Goal: Book appointment/travel/reservation

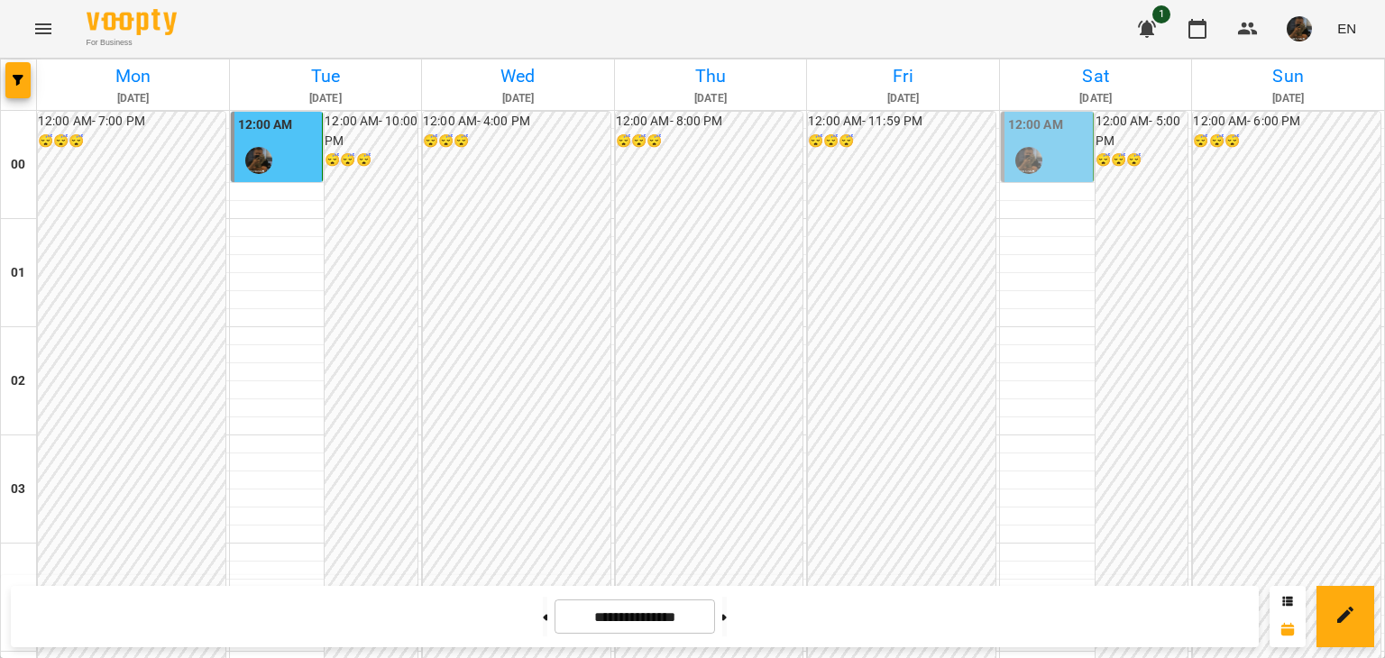
scroll to position [2130, 0]
click at [727, 620] on button at bounding box center [724, 617] width 5 height 40
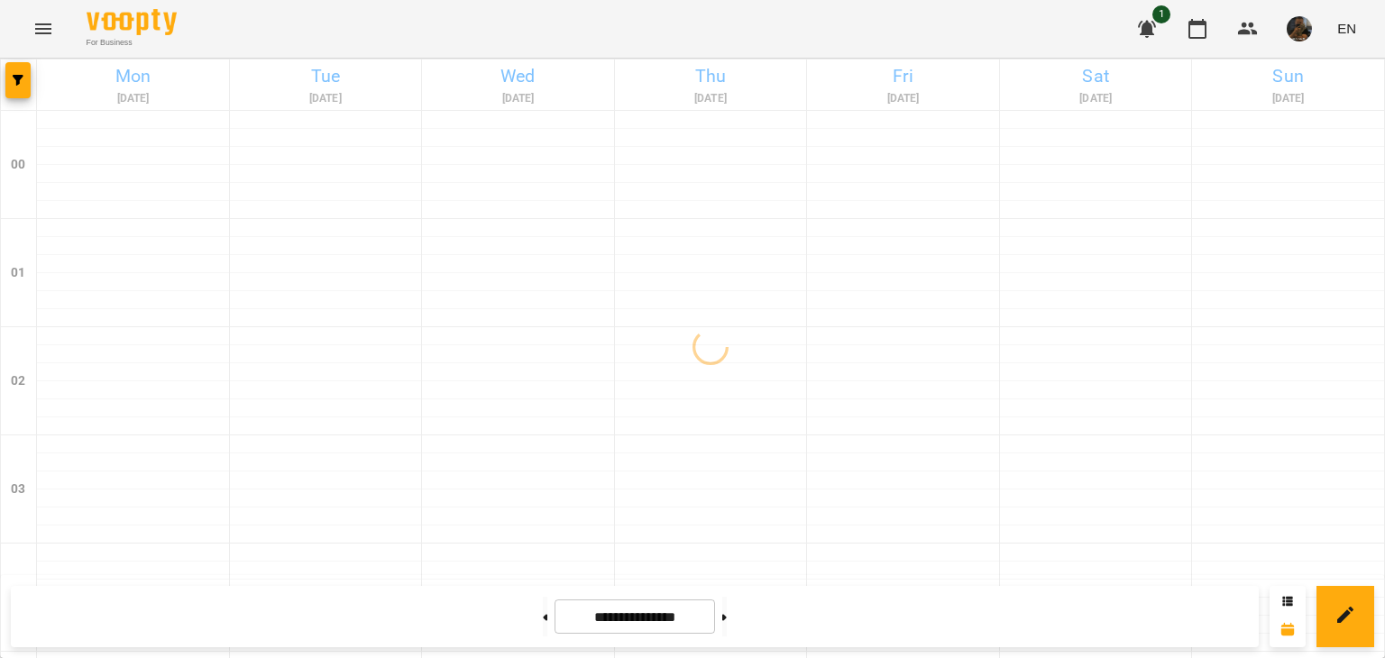
scroll to position [0, 0]
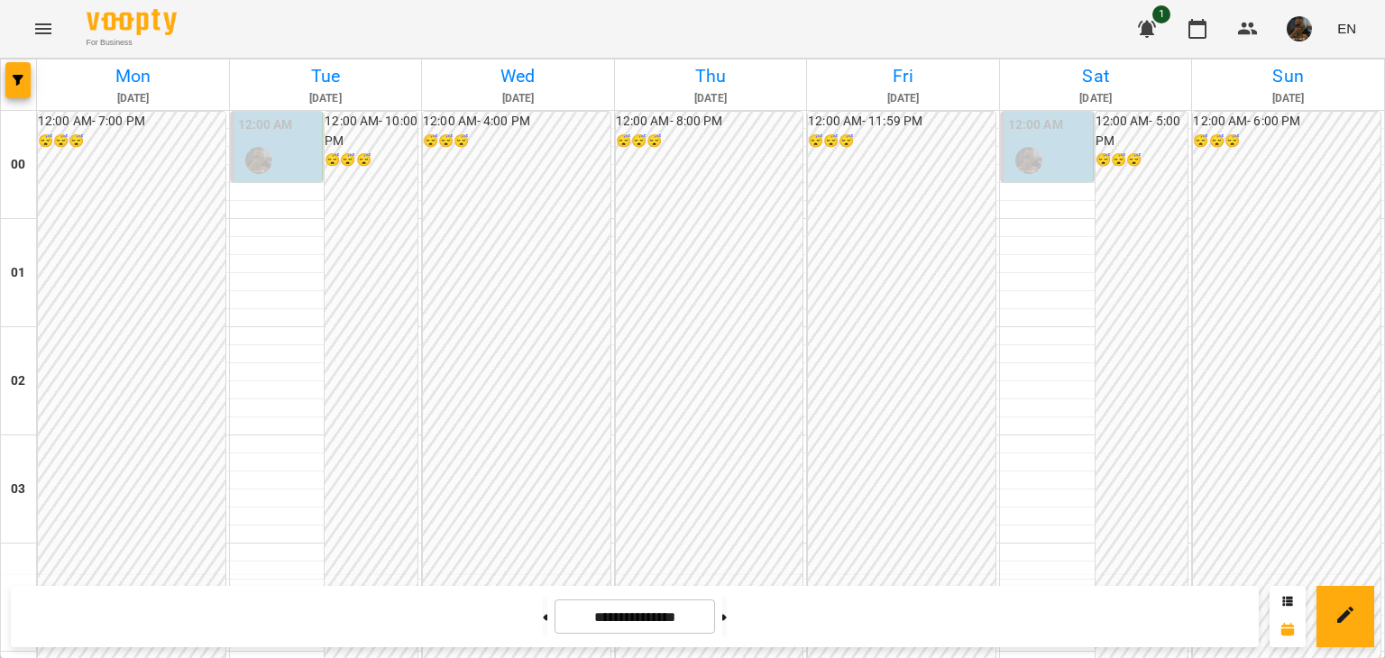
click at [273, 143] on div at bounding box center [258, 160] width 41 height 41
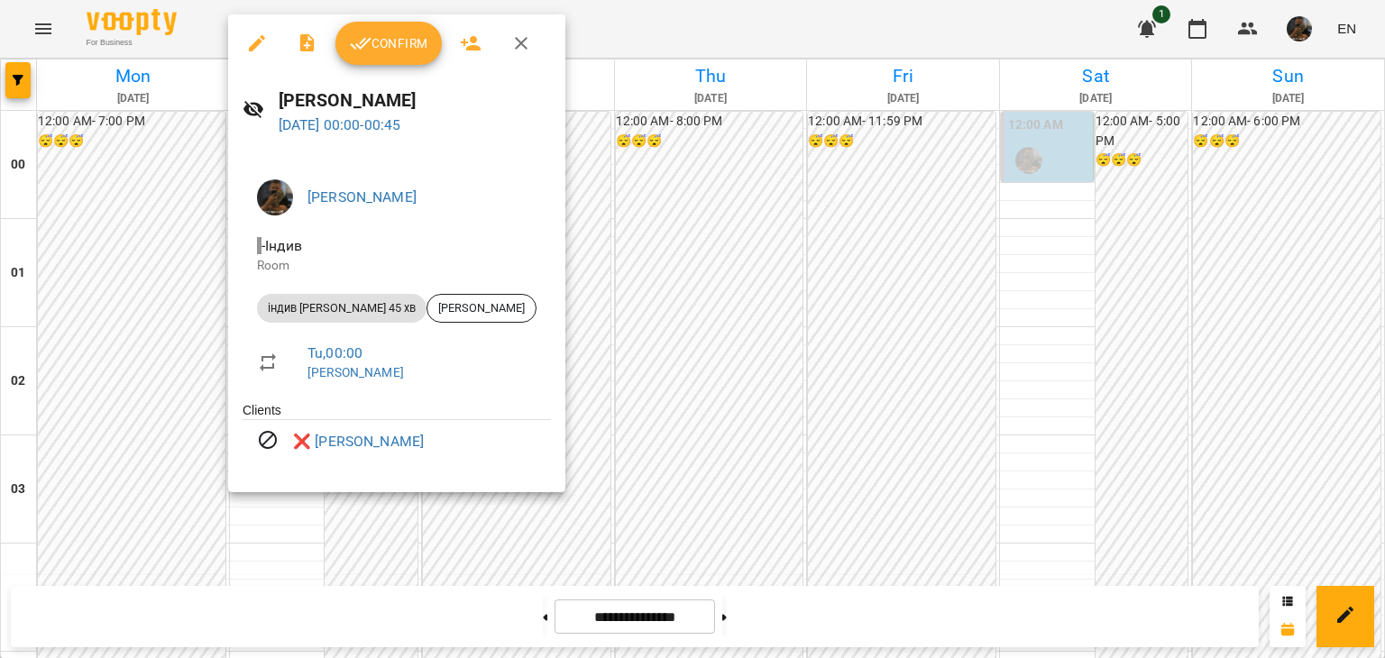
drag, startPoint x: 1007, startPoint y: 142, endPoint x: 1018, endPoint y: 142, distance: 10.8
click at [1008, 142] on div at bounding box center [692, 329] width 1385 height 658
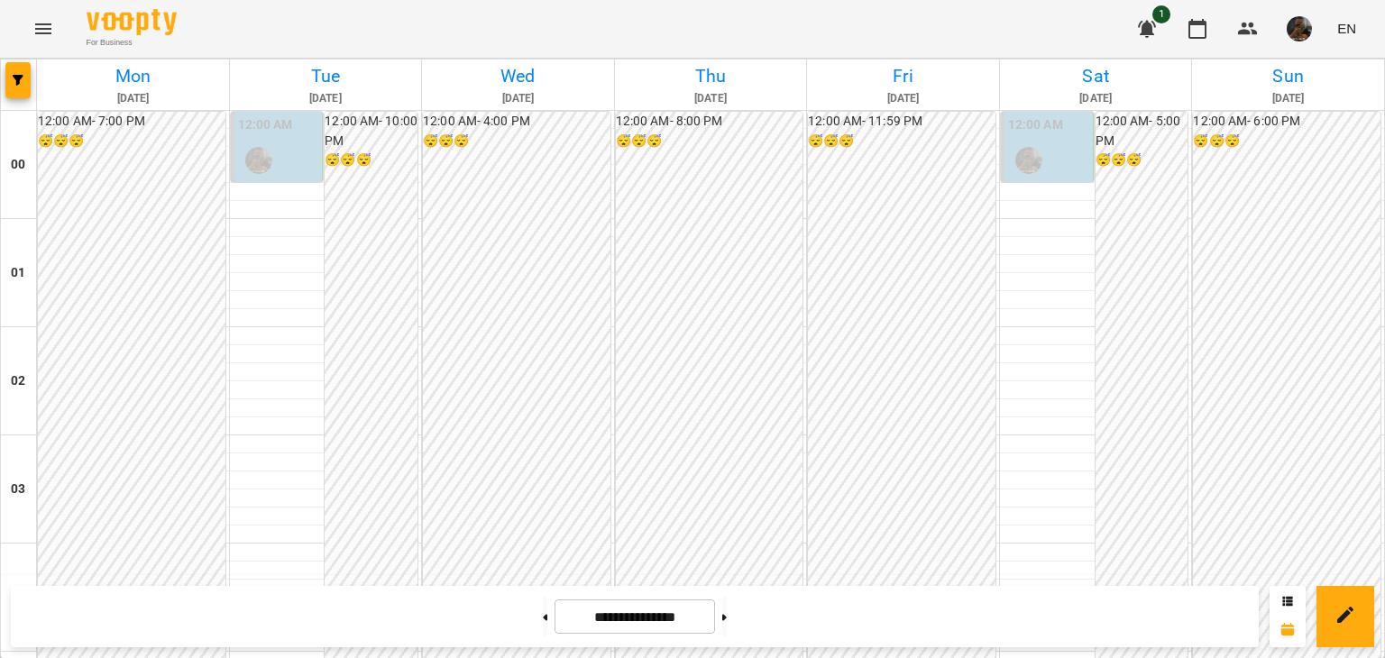
click at [1036, 142] on div at bounding box center [1028, 160] width 41 height 41
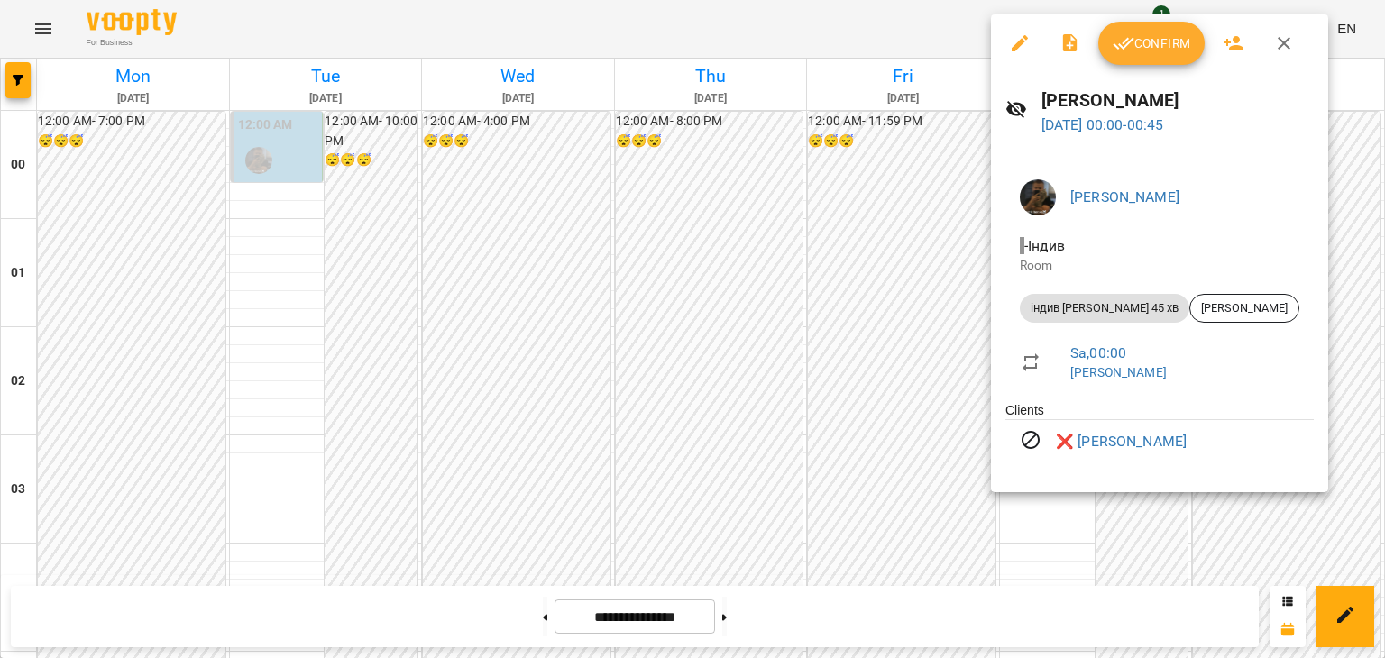
click at [768, 269] on div at bounding box center [692, 329] width 1385 height 658
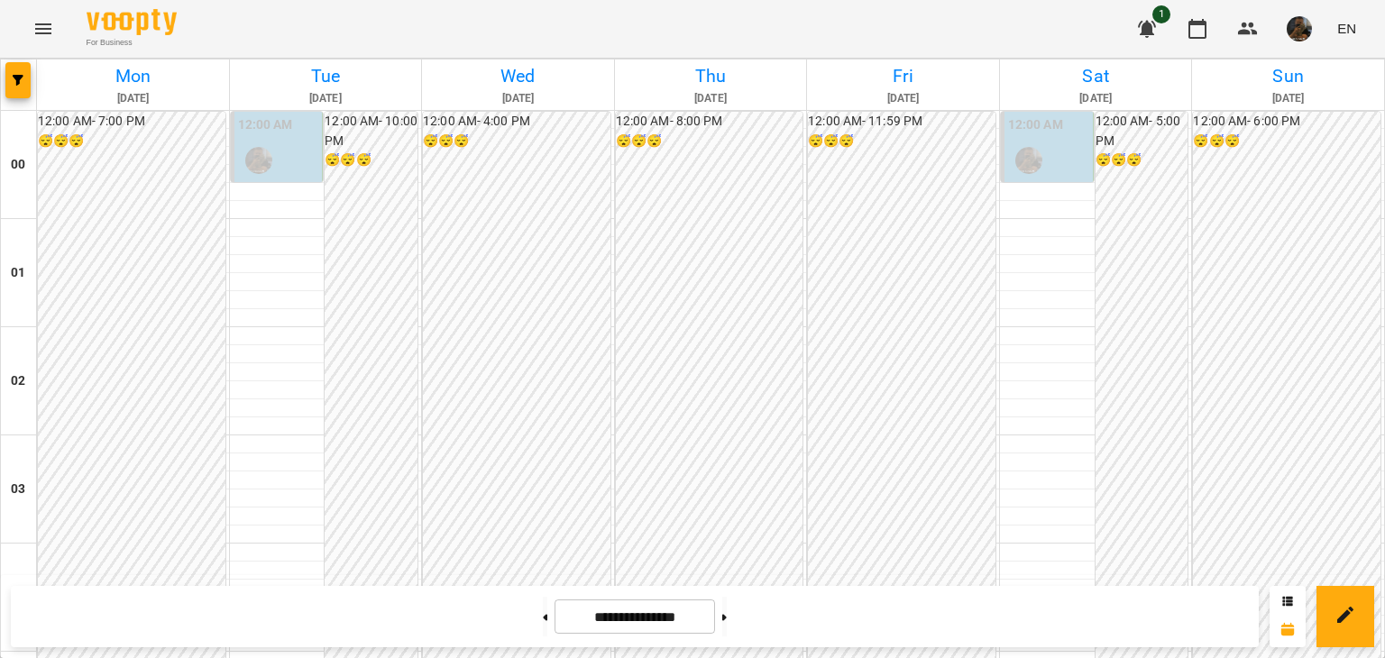
scroll to position [901, 0]
click at [541, 622] on div at bounding box center [544, 617] width 19 height 40
click at [543, 620] on button at bounding box center [545, 617] width 5 height 40
type input "**********"
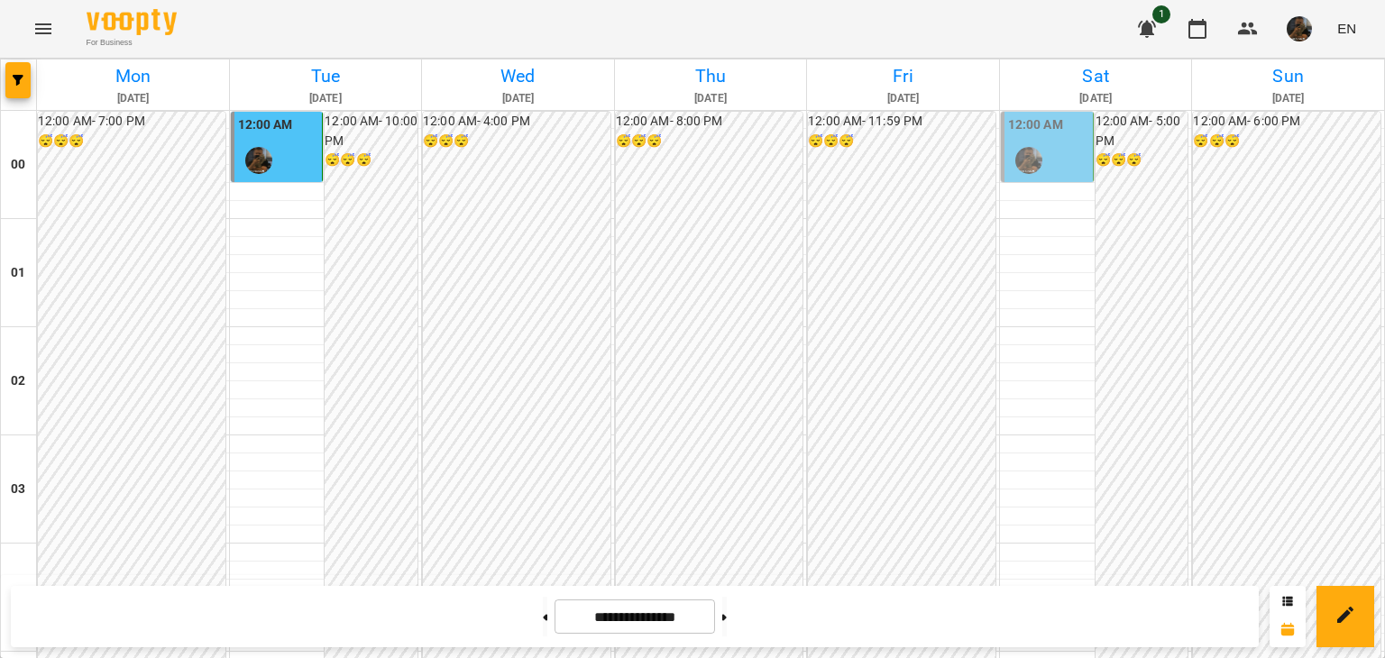
scroll to position [2073, 0]
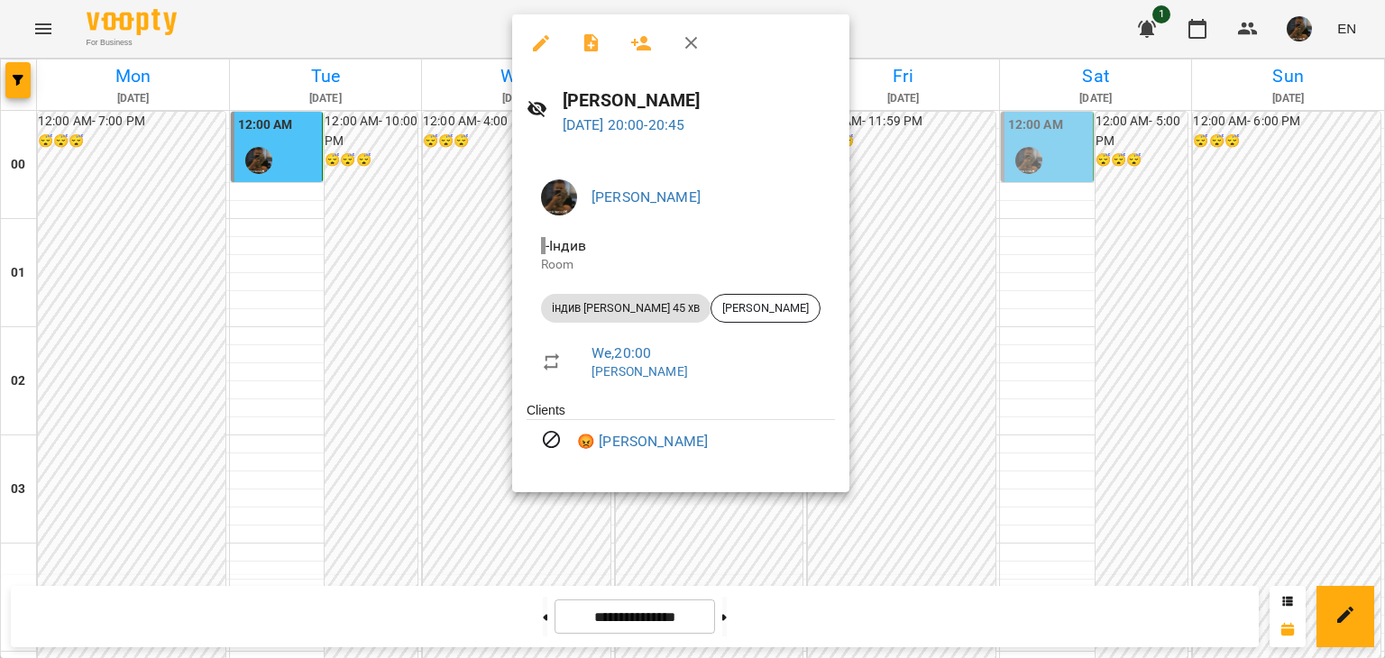
click at [389, 228] on div at bounding box center [692, 329] width 1385 height 658
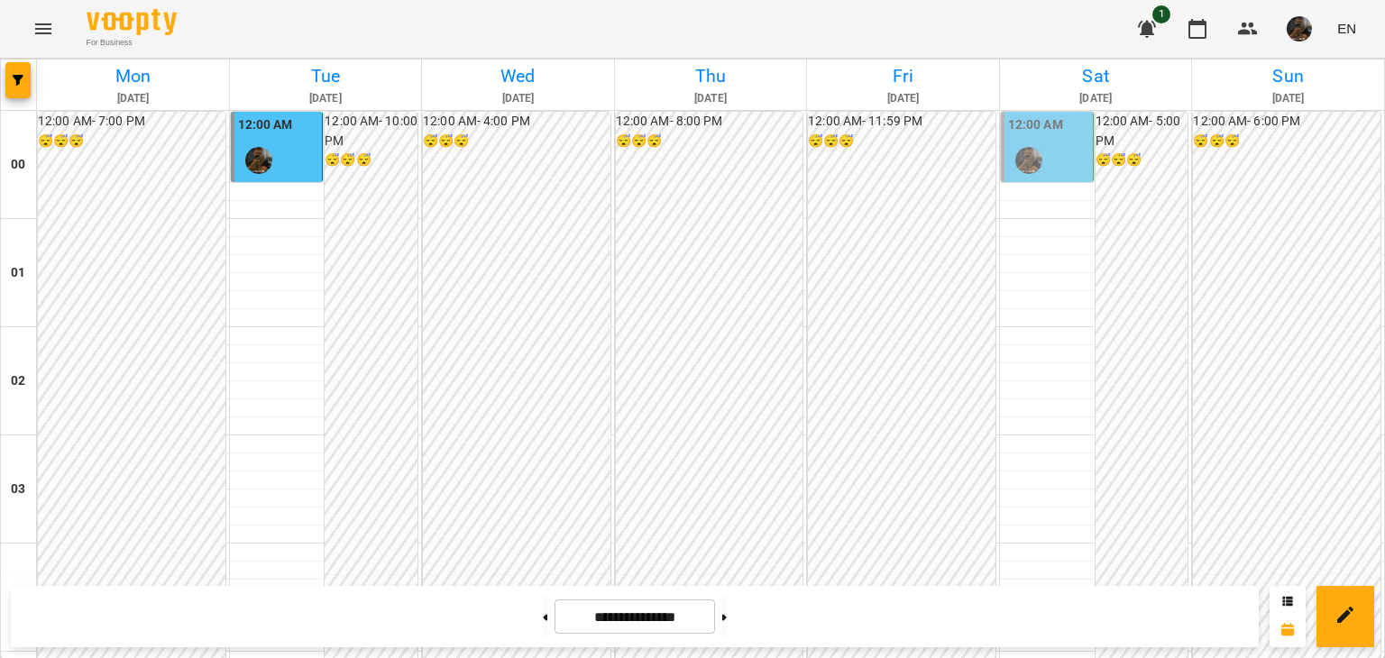
scroll to position [2130, 0]
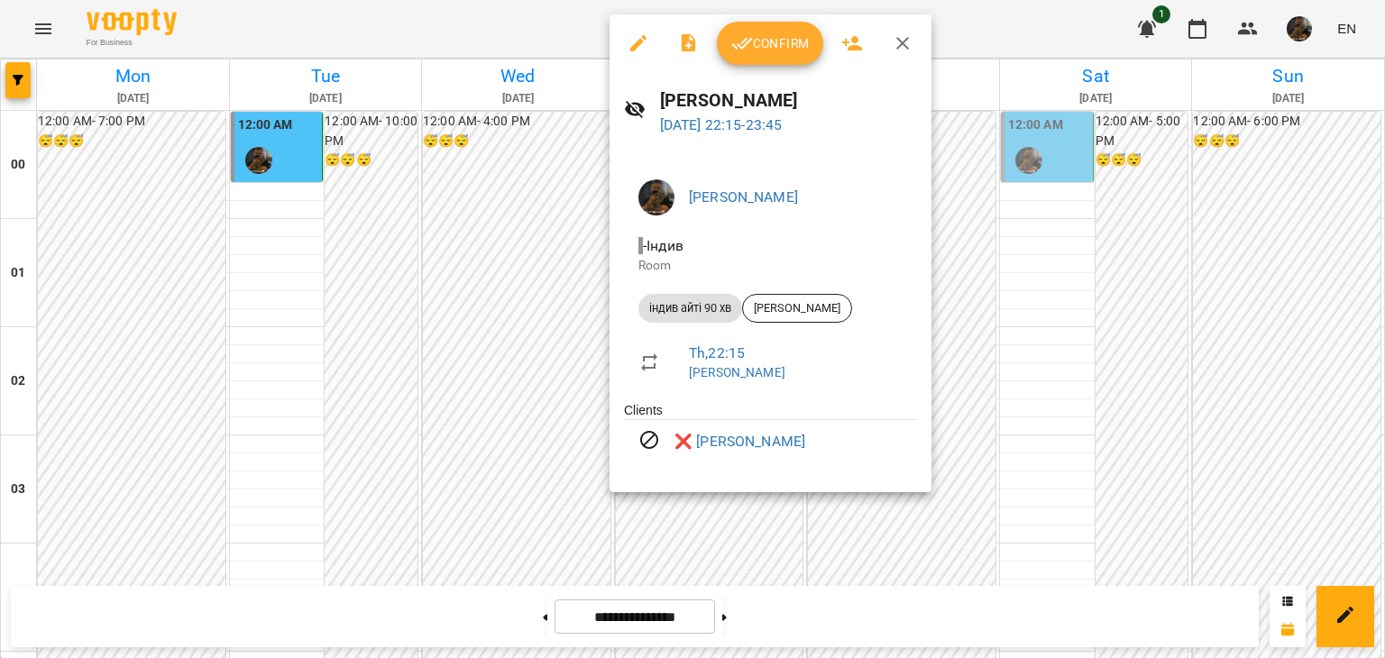
click at [454, 260] on div at bounding box center [692, 329] width 1385 height 658
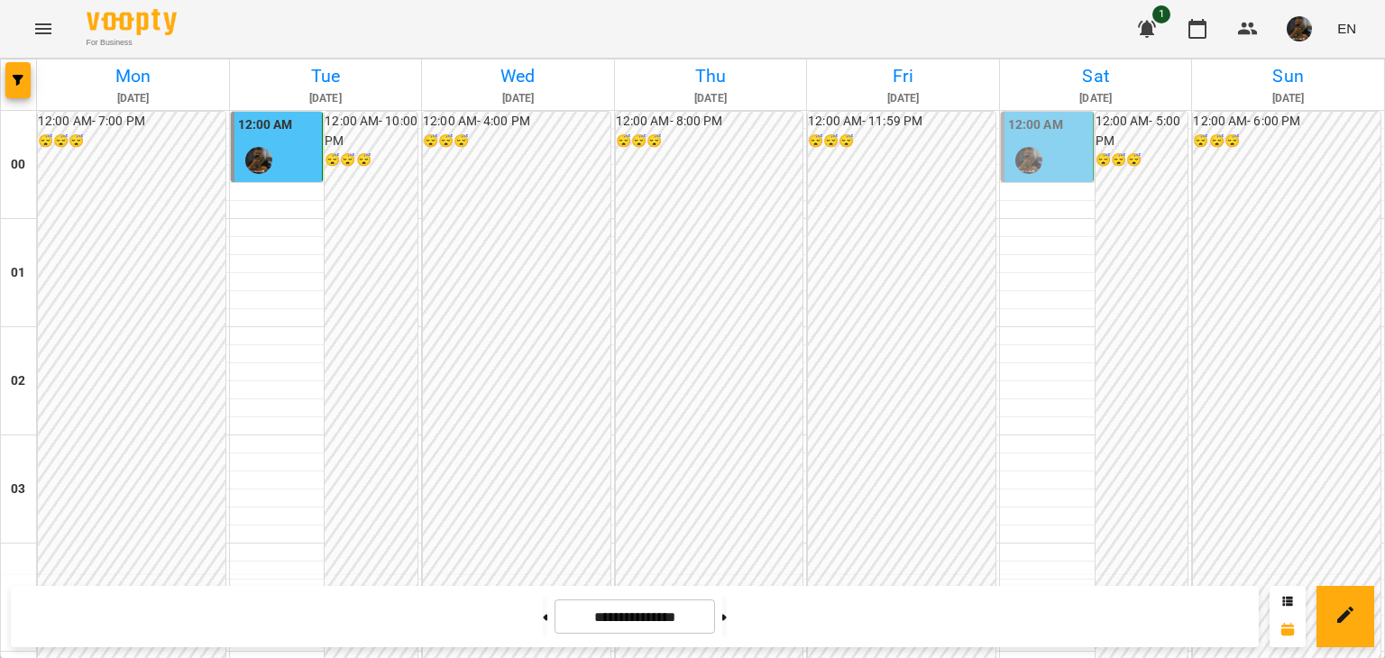
scroll to position [1769, 0]
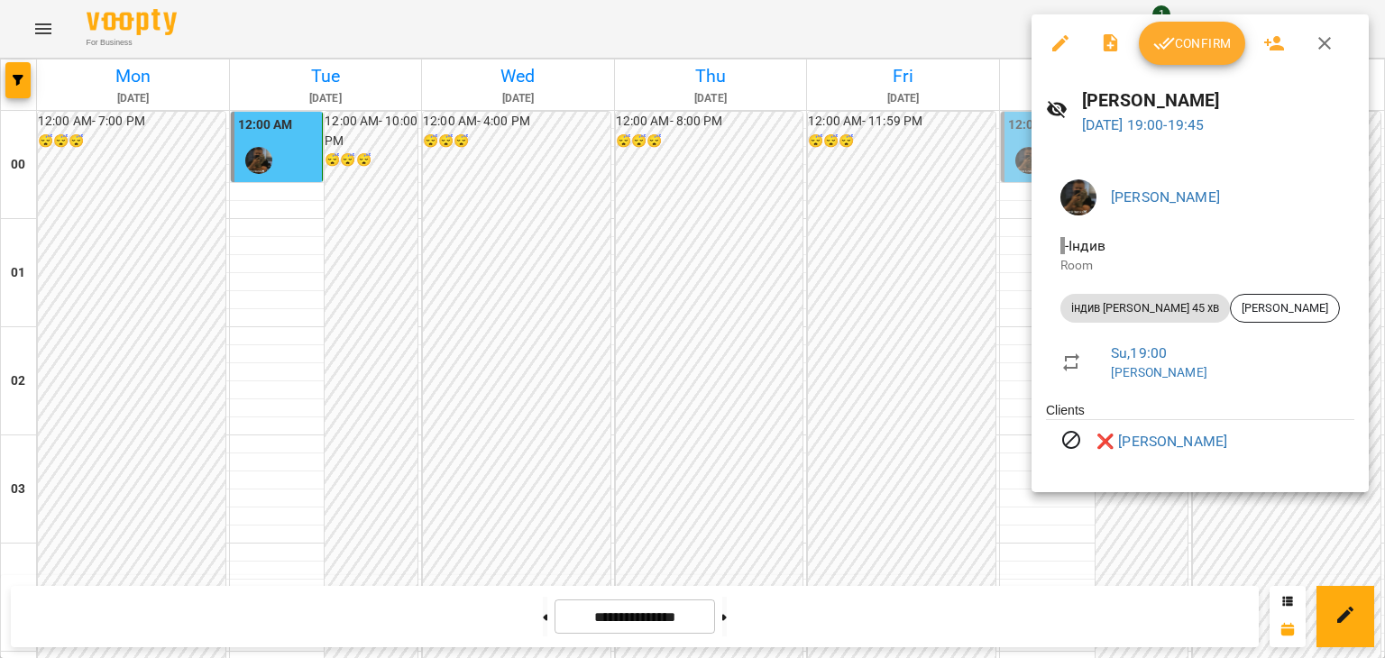
click at [704, 311] on div at bounding box center [692, 329] width 1385 height 658
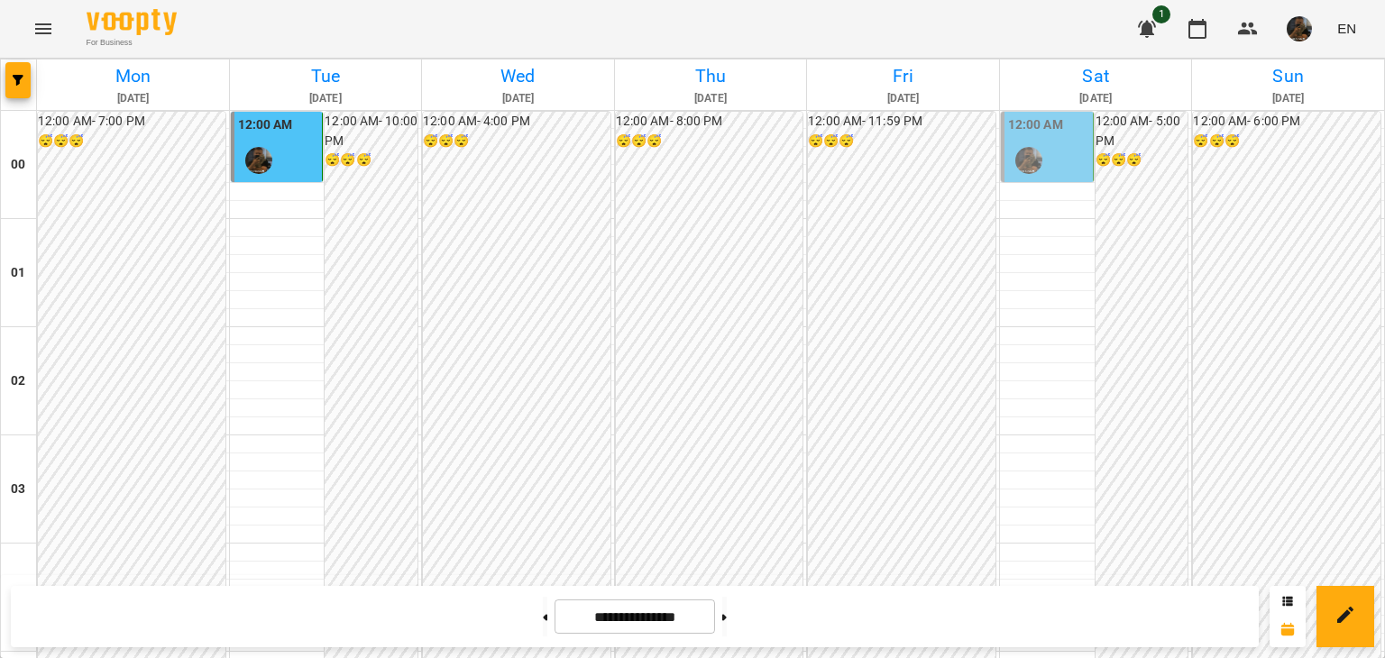
scroll to position [1860, 0]
